Goal: Entertainment & Leisure: Consume media (video, audio)

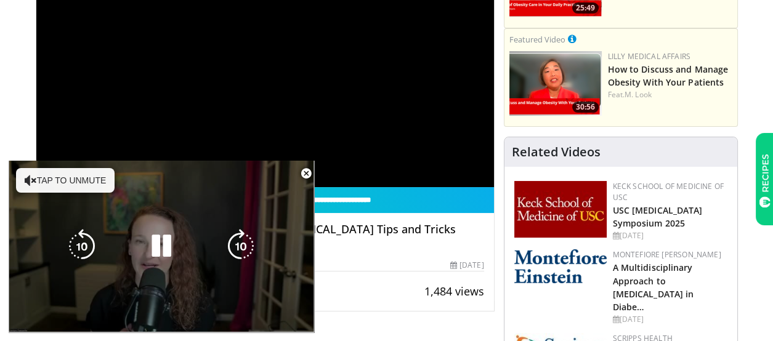
scroll to position [225, 0]
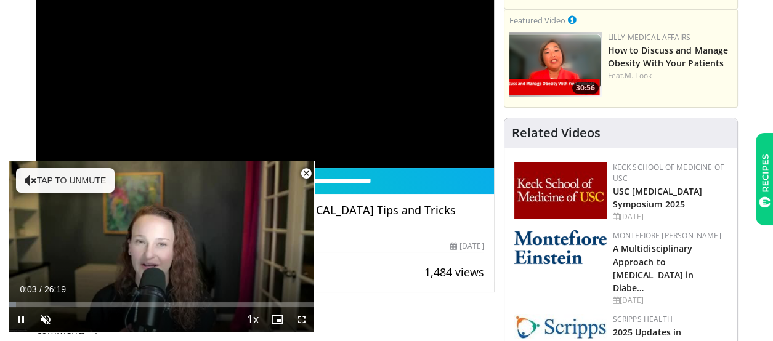
click at [305, 172] on span "Video Player" at bounding box center [306, 173] width 25 height 25
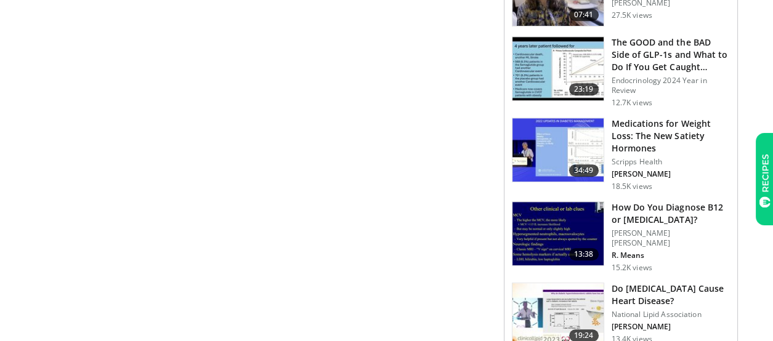
scroll to position [1046, 0]
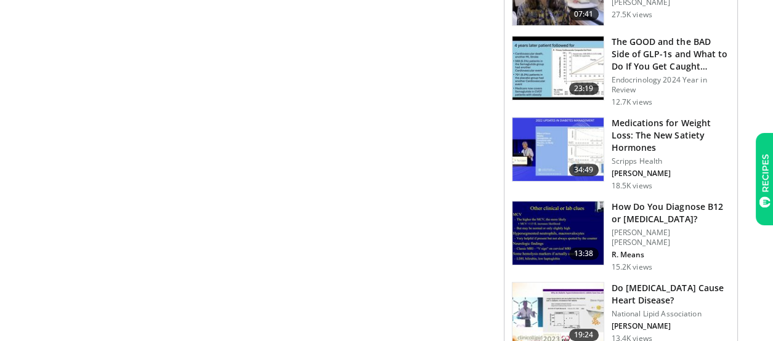
click at [609, 107] on link "23:19 The GOOD and the BAD Side of GLP-1s and What to Do If You Get Caught… End…" at bounding box center [621, 71] width 218 height 71
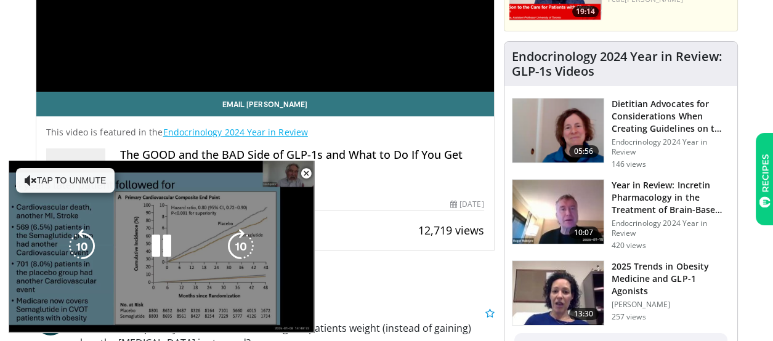
scroll to position [307, 0]
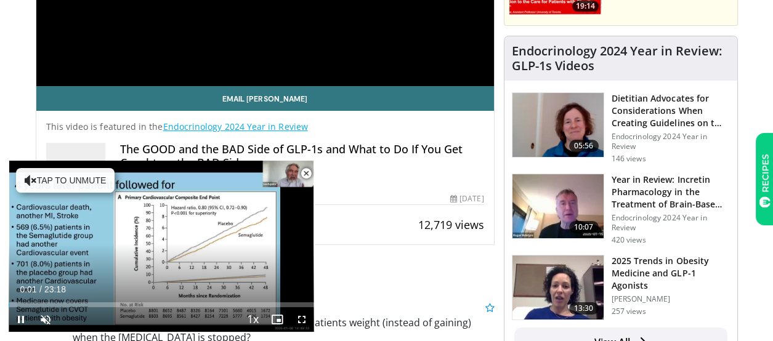
click at [309, 173] on span "Video Player" at bounding box center [306, 173] width 25 height 25
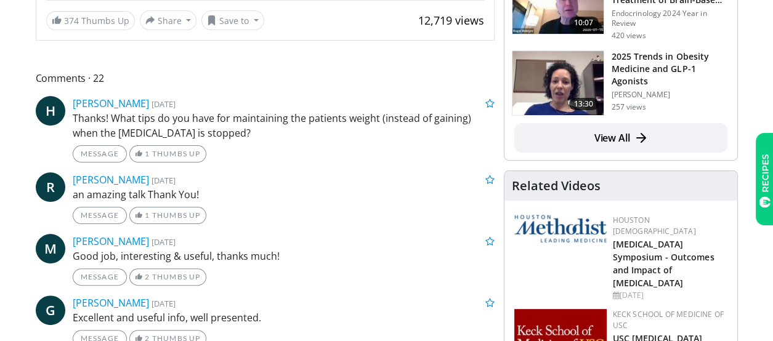
scroll to position [513, 0]
